Goal: Navigation & Orientation: Find specific page/section

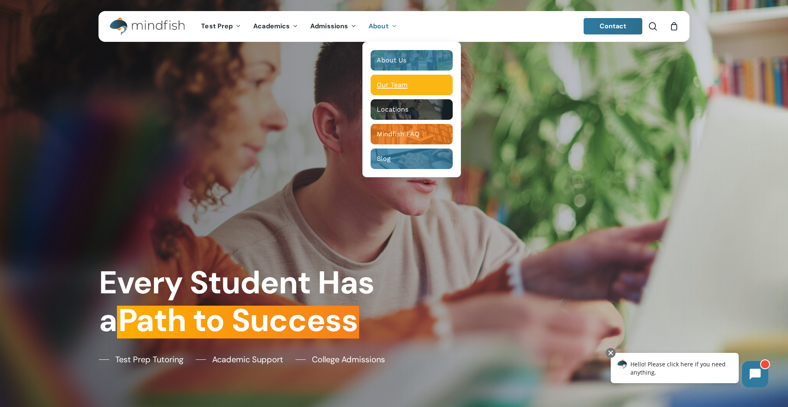
click at [395, 82] on span "Our Team" at bounding box center [392, 85] width 31 height 8
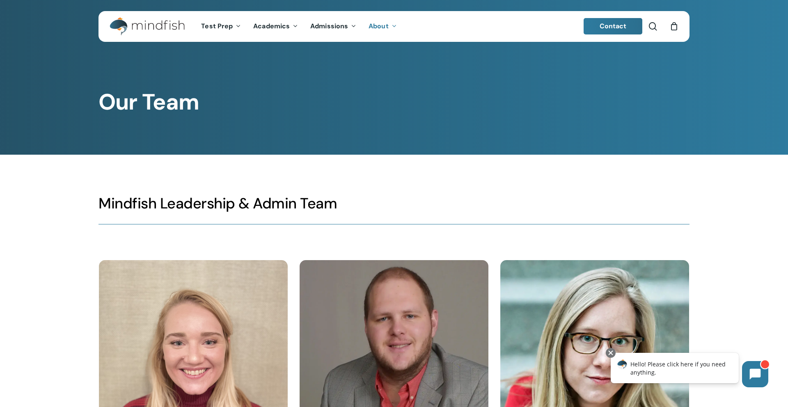
click at [166, 25] on img "Main Menu" at bounding box center [143, 26] width 67 height 18
